Goal: Find specific page/section: Find specific page/section

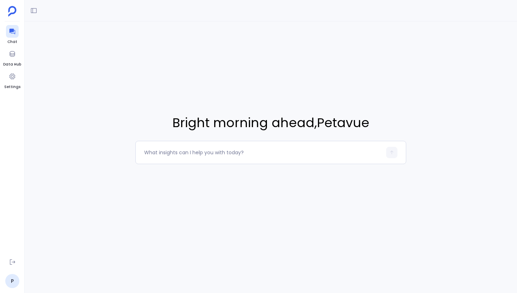
click at [102, 155] on div "Bright morning ahead , Petavue" at bounding box center [271, 138] width 493 height 234
click at [13, 32] on icon at bounding box center [12, 32] width 6 height 6
click at [17, 55] on div at bounding box center [12, 54] width 13 height 13
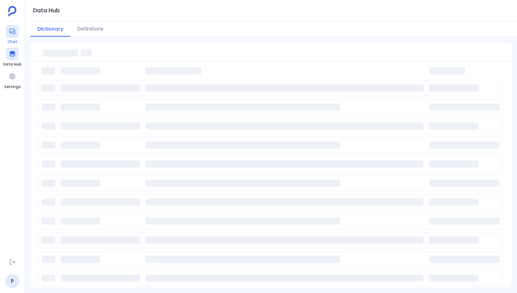
click at [14, 29] on icon at bounding box center [12, 31] width 7 height 7
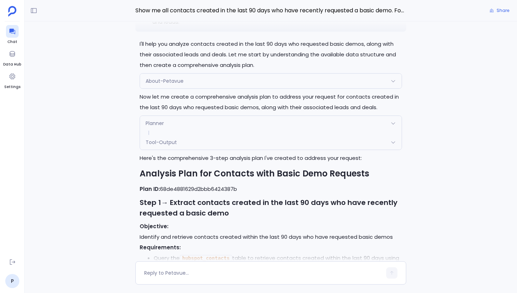
scroll to position [-1738, 0]
